Goal: Check status: Check status

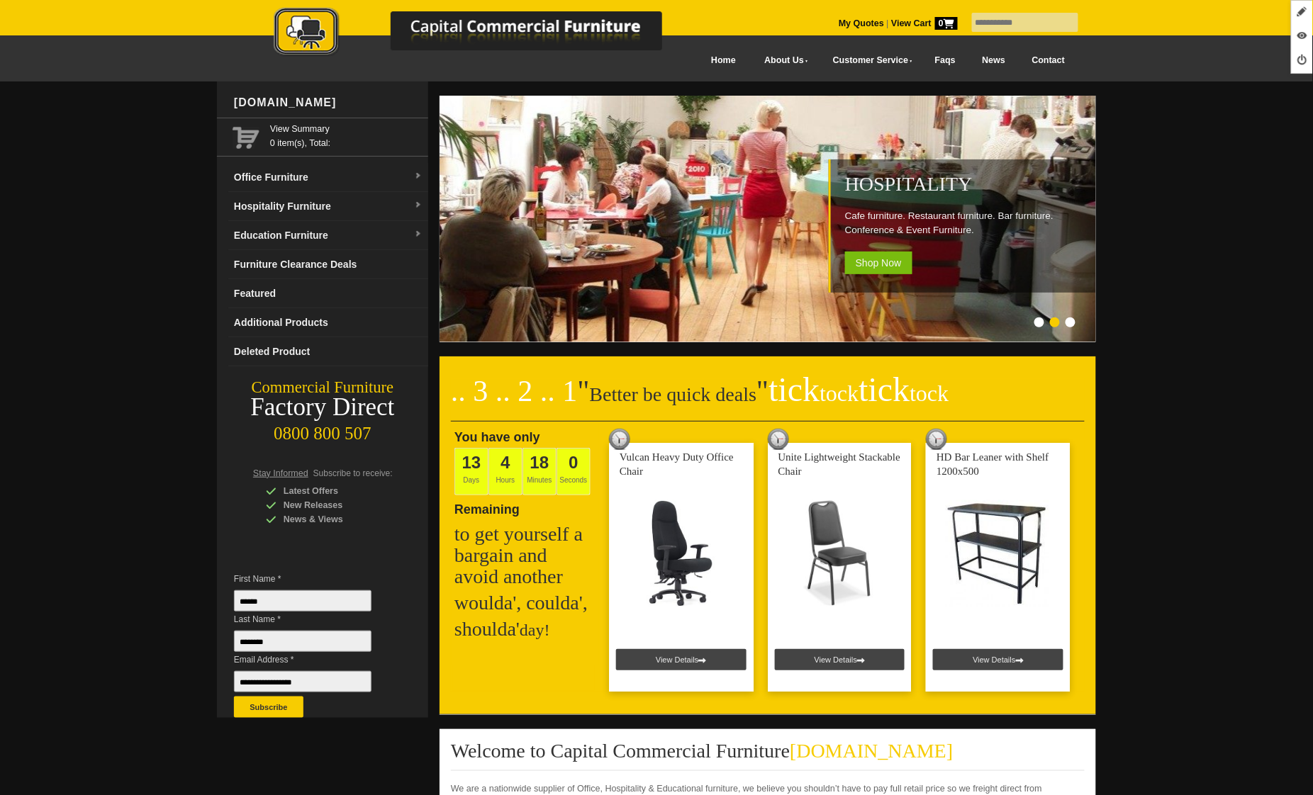
click at [844, 24] on link "My Quotes" at bounding box center [861, 23] width 45 height 10
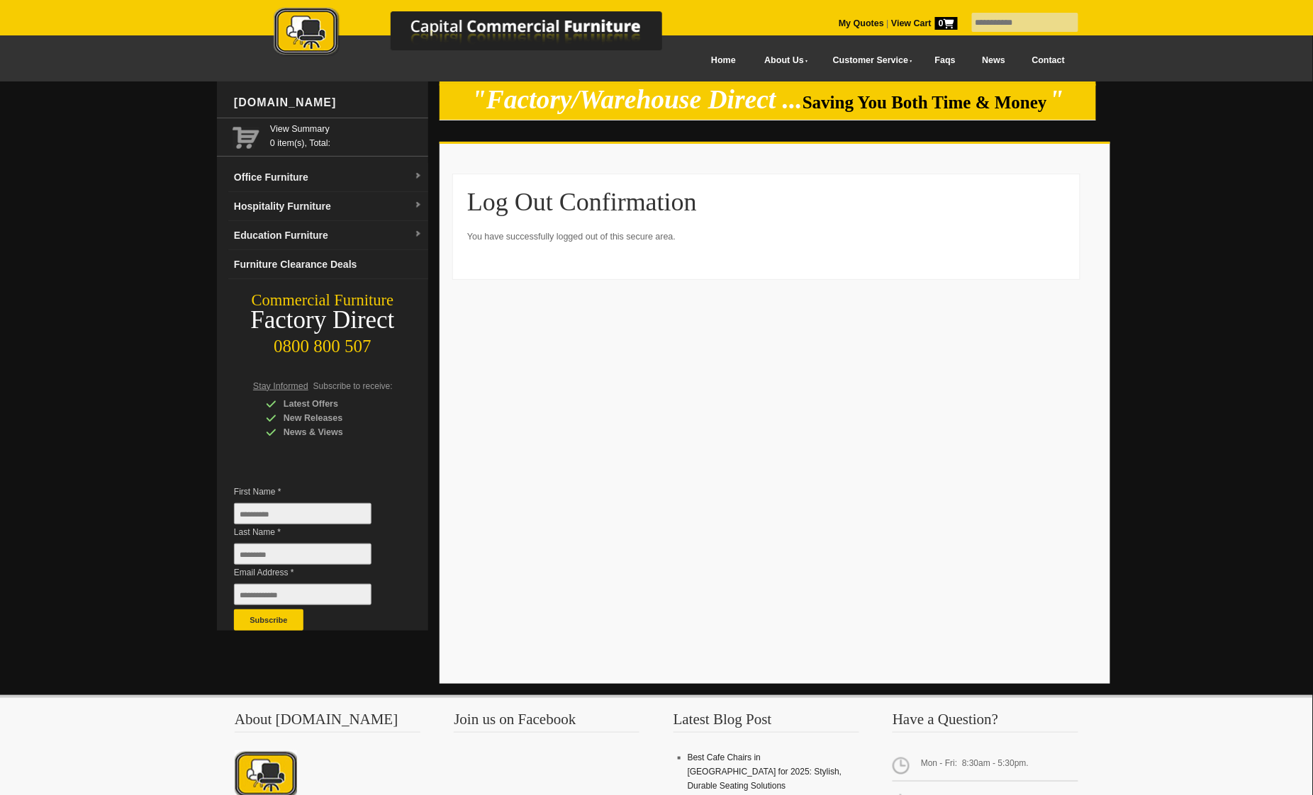
click at [839, 23] on link "My Quotes" at bounding box center [861, 23] width 45 height 10
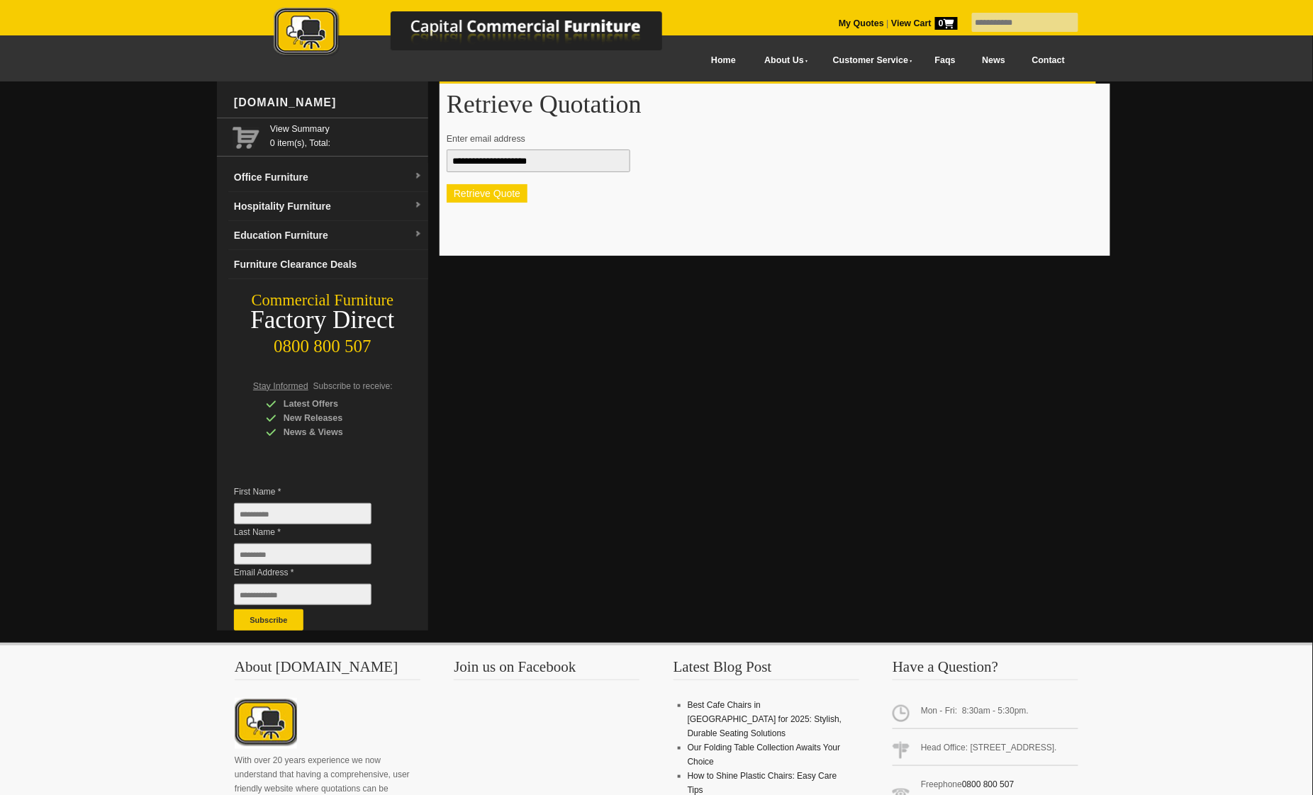
type input "**********"
click at [505, 198] on button "Retrieve Quote" at bounding box center [487, 193] width 81 height 18
